Goal: Task Accomplishment & Management: Manage account settings

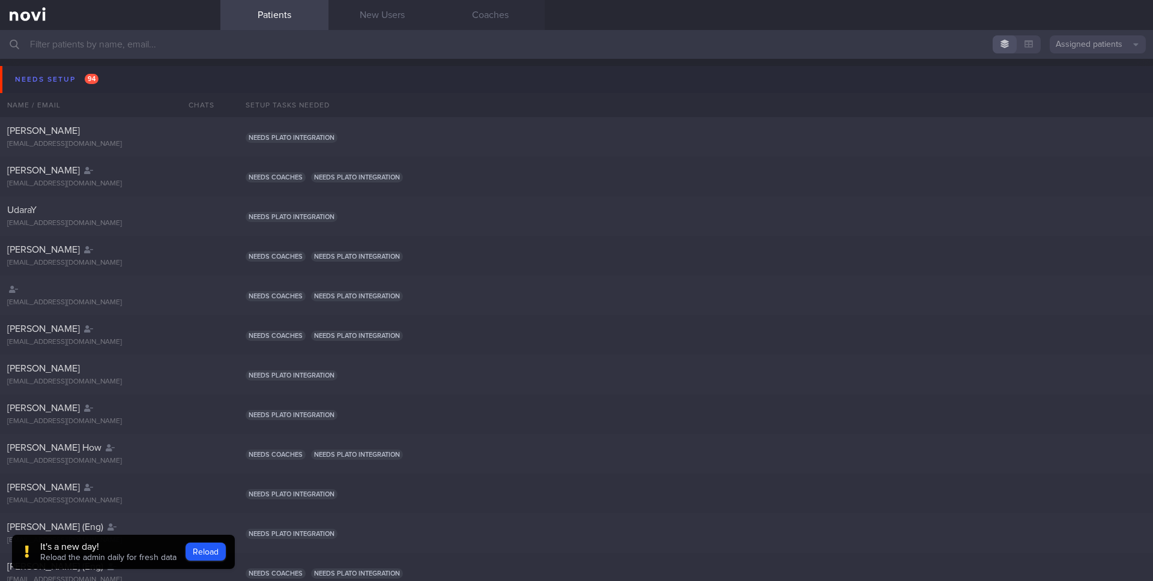
click at [1097, 41] on button "Assigned patients" at bounding box center [1097, 44] width 96 height 18
click at [1085, 82] on button "All active patients" at bounding box center [1097, 83] width 96 height 18
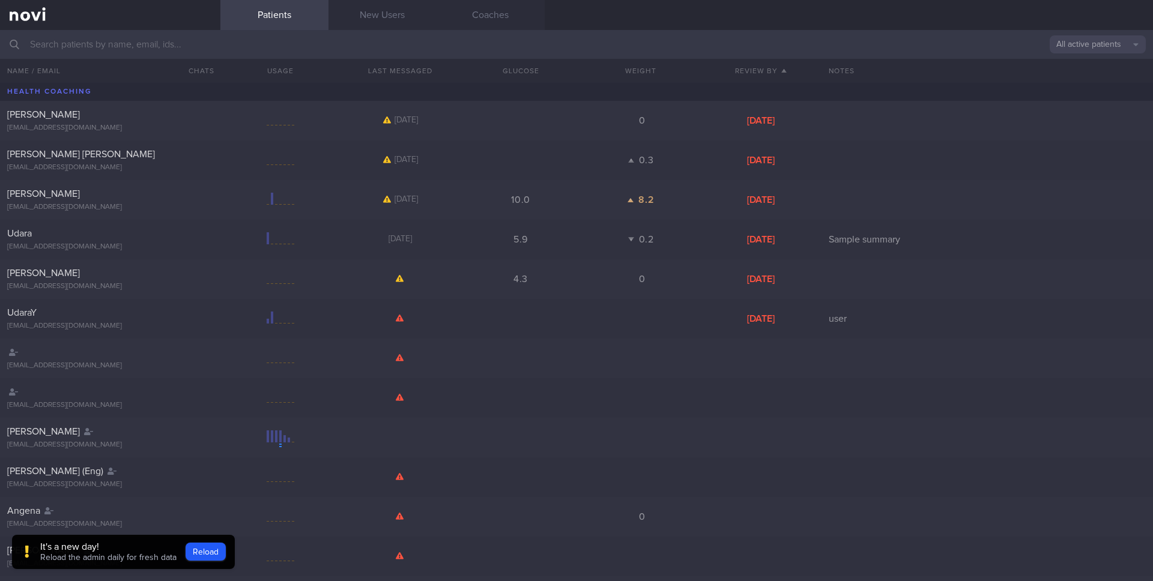
click at [624, 45] on input "text" at bounding box center [576, 44] width 1153 height 29
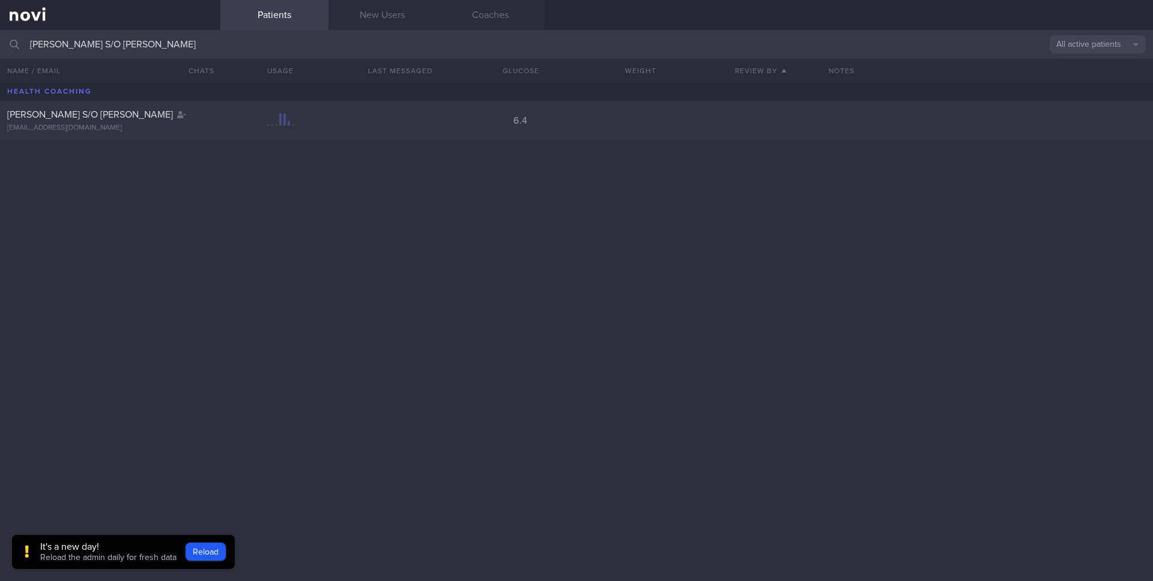
type input "[PERSON_NAME] S/O [PERSON_NAME]"
click at [366, 115] on div "[PERSON_NAME] S/O [PERSON_NAME] [EMAIL_ADDRESS][DOMAIN_NAME] 6.4" at bounding box center [576, 121] width 1153 height 40
select select "8"
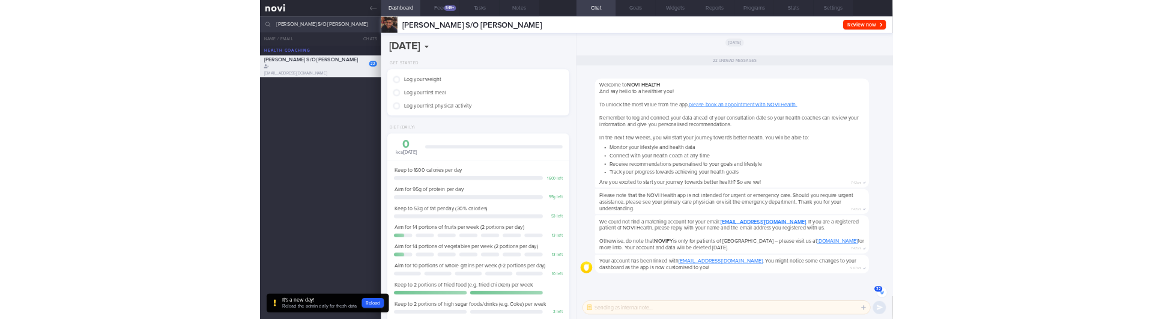
scroll to position [-2363, 0]
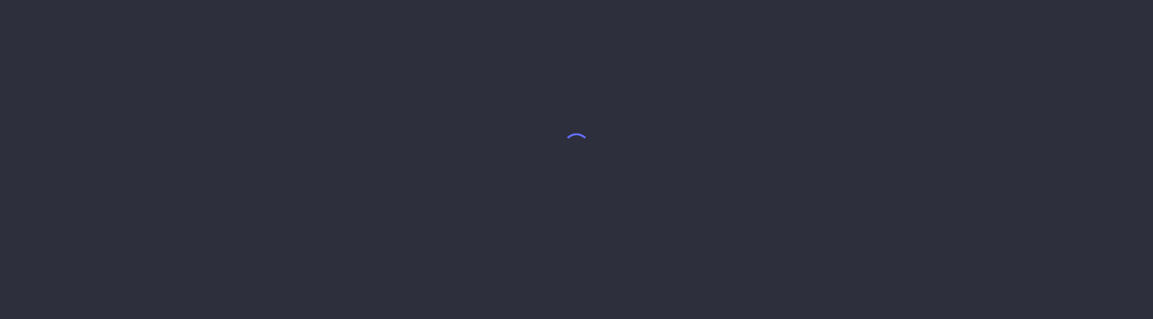
select select "8"
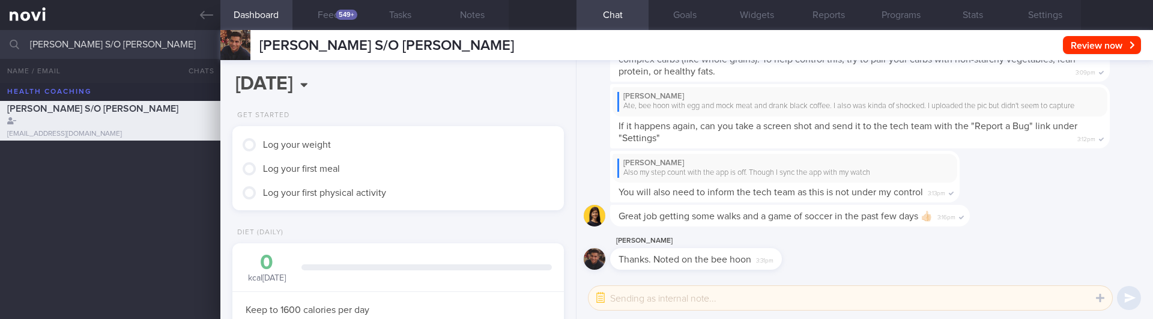
scroll to position [157, 315]
click at [894, 17] on button "Programs" at bounding box center [900, 15] width 72 height 30
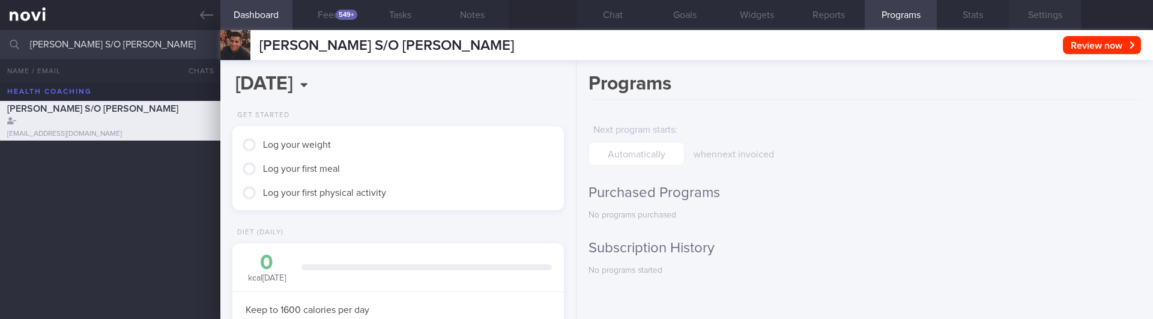
click at [1055, 9] on button "Settings" at bounding box center [1044, 15] width 72 height 30
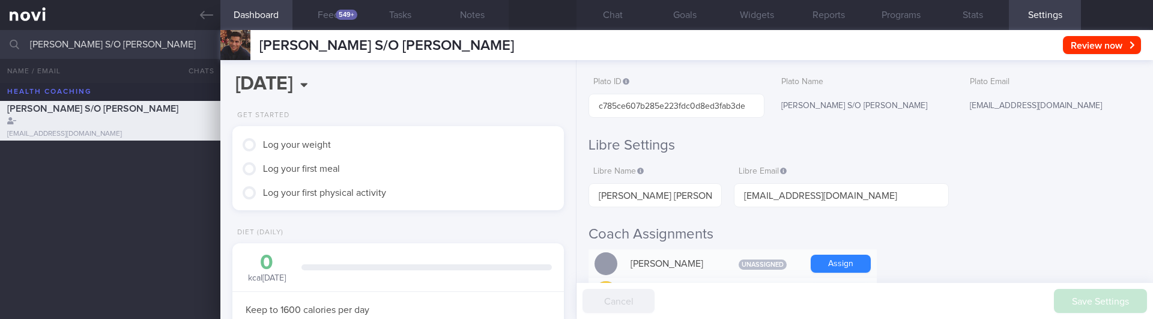
scroll to position [137, 0]
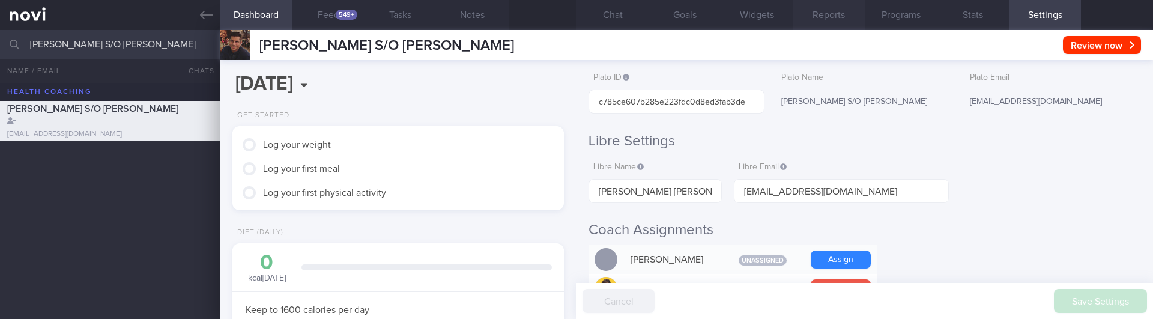
click at [833, 25] on button "Reports" at bounding box center [828, 15] width 72 height 30
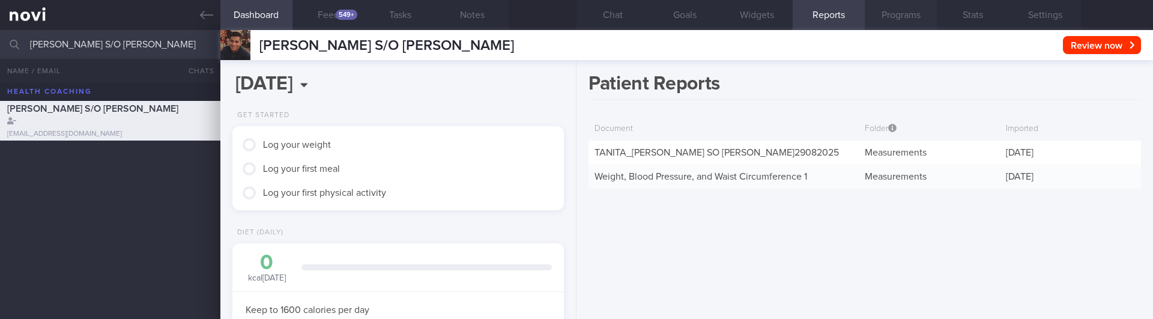
click at [893, 13] on button "Programs" at bounding box center [900, 15] width 72 height 30
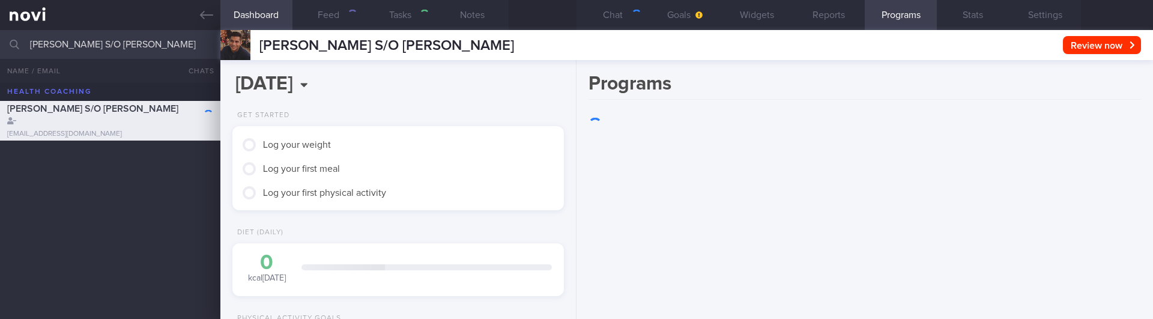
select select "8"
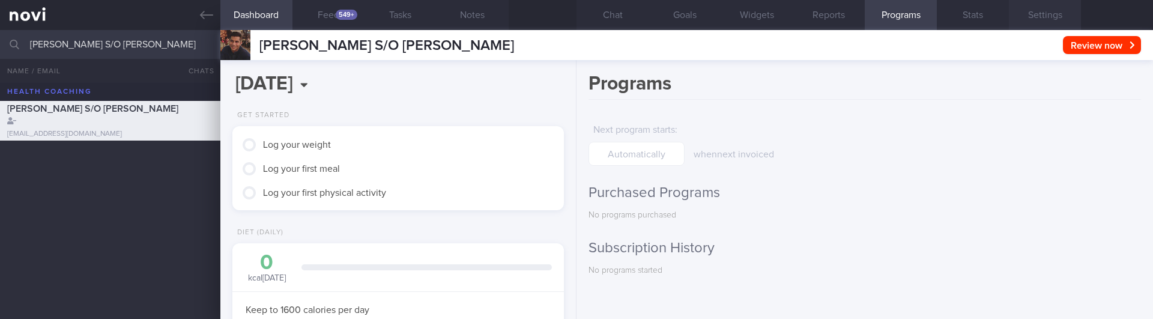
scroll to position [157, 315]
click at [1037, 14] on button "Settings" at bounding box center [1044, 15] width 72 height 30
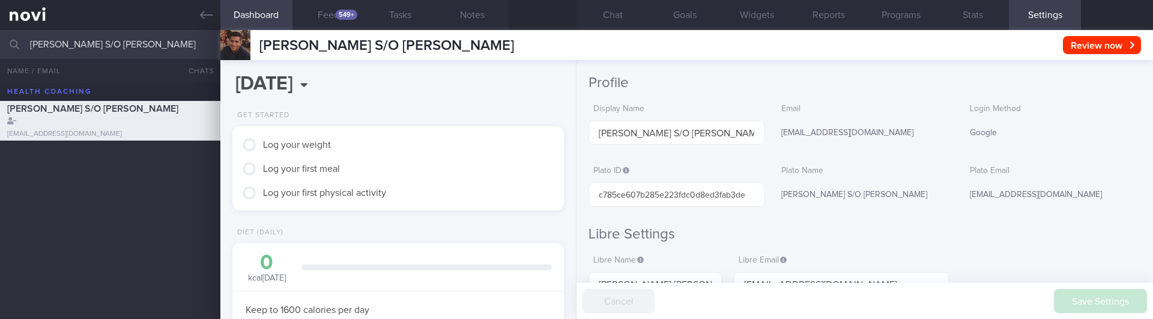
scroll to position [44, 0]
click at [690, 181] on div "Plato ID c785ce607b285e223fdc0d8ed3fab3de" at bounding box center [676, 182] width 176 height 47
click at [701, 204] on input "c785ce607b285e223fdc0d8ed3fab3de" at bounding box center [676, 194] width 176 height 24
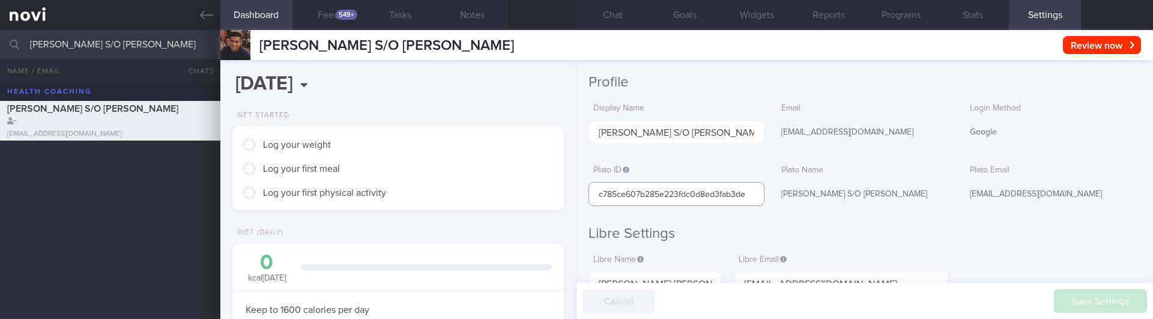
click at [734, 191] on input "c785ce607b285e223fdc0d8ed3fab3de" at bounding box center [676, 194] width 176 height 24
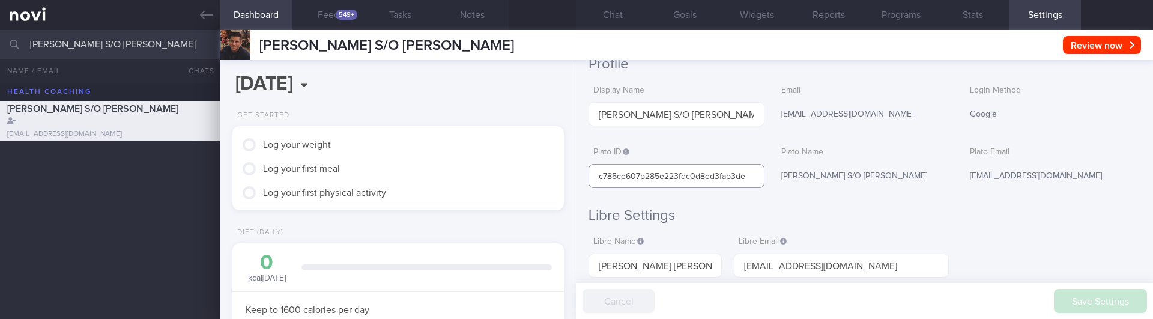
scroll to position [55, 0]
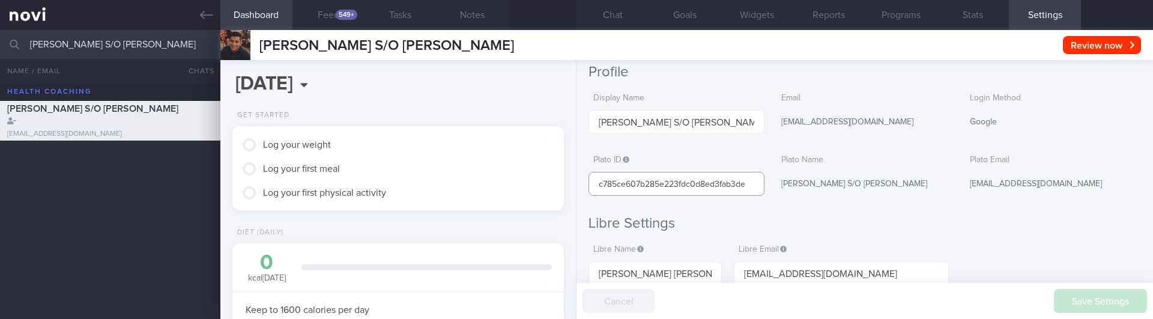
click at [719, 182] on input "c785ce607b285e223fdc0d8ed3fab3de" at bounding box center [676, 184] width 176 height 24
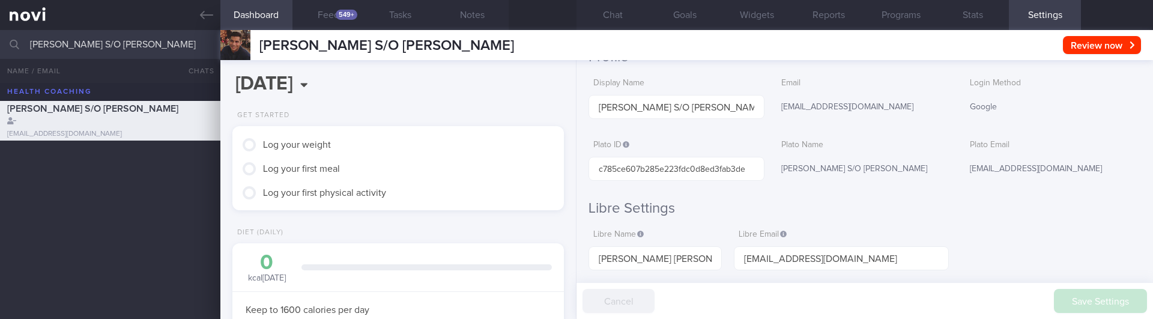
scroll to position [70, 0]
click at [676, 168] on input "c785ce607b285e223fdc0d8ed3fab3de" at bounding box center [676, 168] width 176 height 24
click at [693, 178] on input "c785ce607b285e223fdc0d8ed3fab3de" at bounding box center [676, 168] width 176 height 24
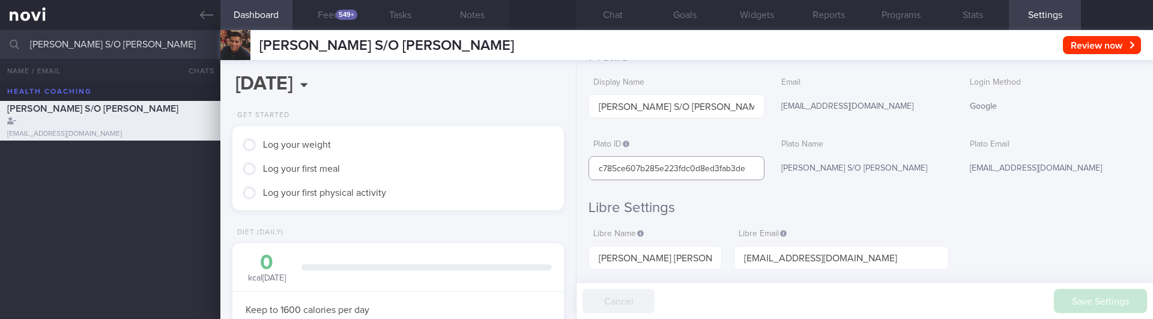
click at [701, 169] on input "c785ce607b285e223fdc0d8ed3fab3de" at bounding box center [676, 168] width 176 height 24
